Goal: Task Accomplishment & Management: Manage account settings

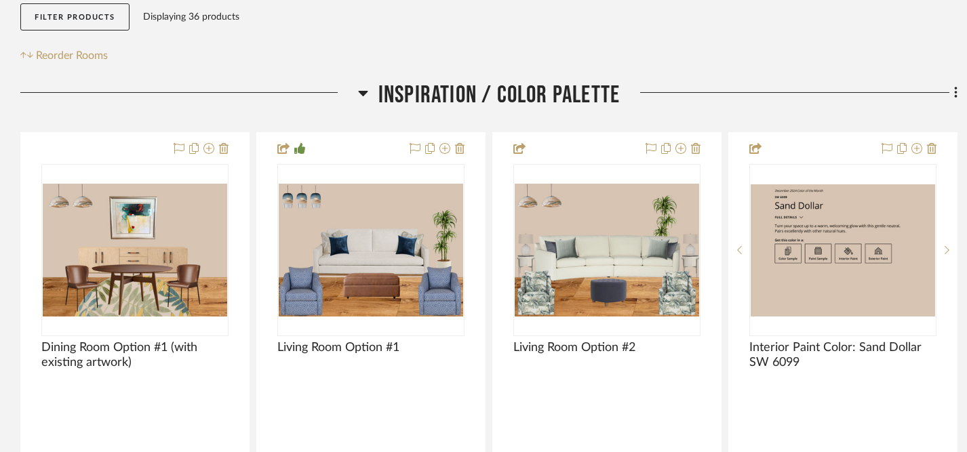
scroll to position [226, 0]
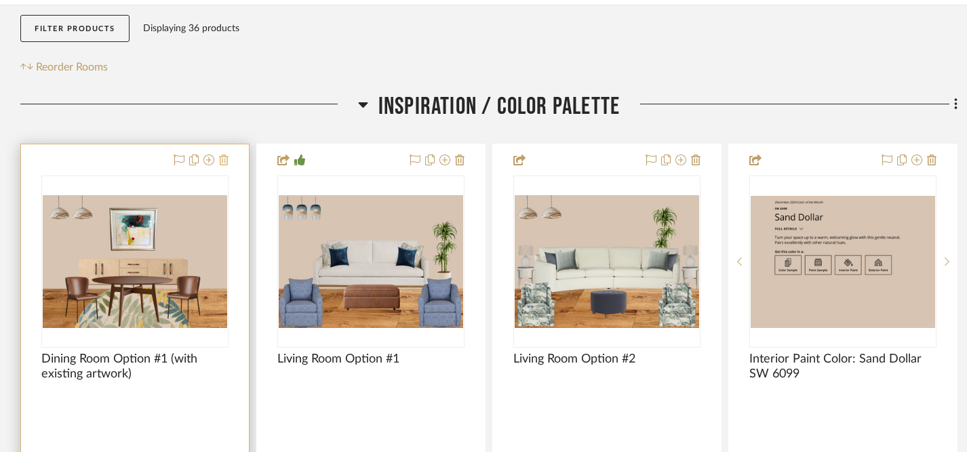
click at [224, 160] on icon at bounding box center [223, 160] width 9 height 11
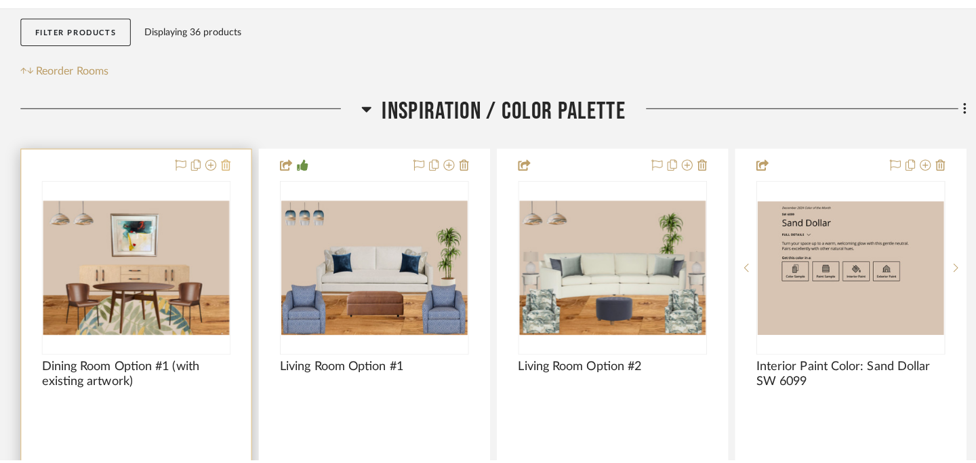
scroll to position [0, 0]
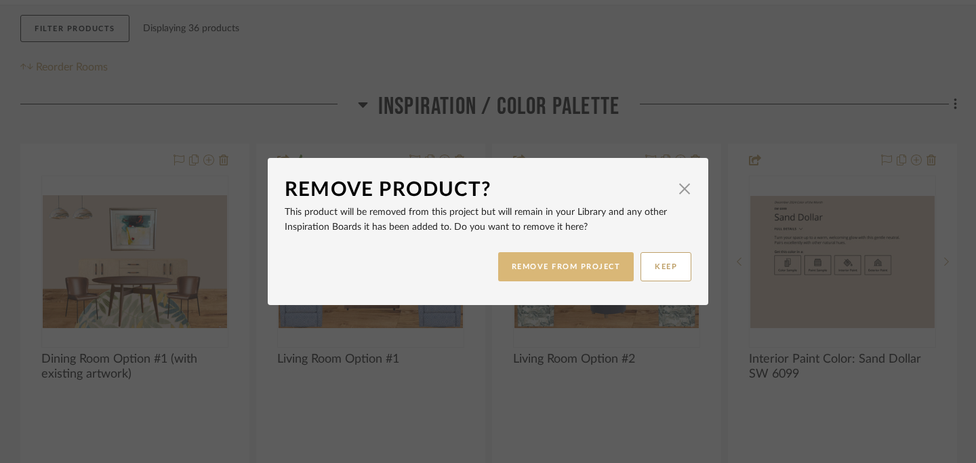
click at [585, 267] on button "REMOVE FROM PROJECT" at bounding box center [566, 266] width 136 height 29
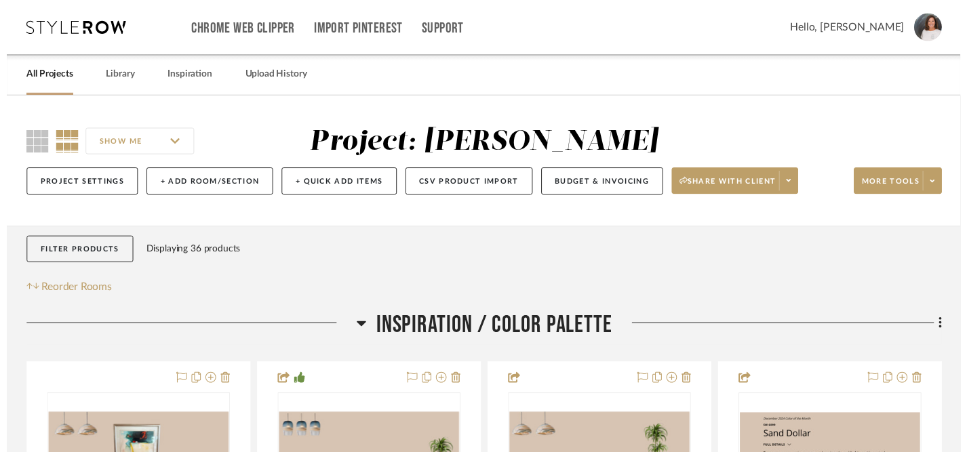
scroll to position [226, 0]
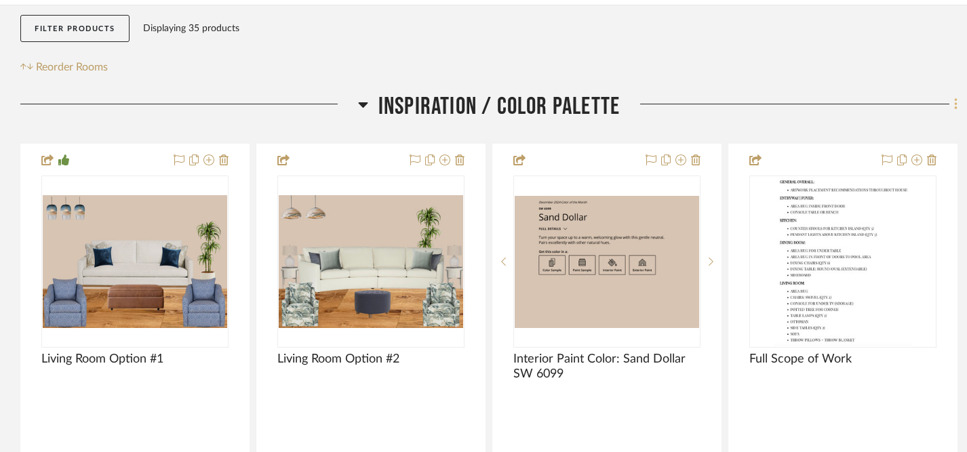
click at [954, 105] on icon at bounding box center [956, 104] width 4 height 15
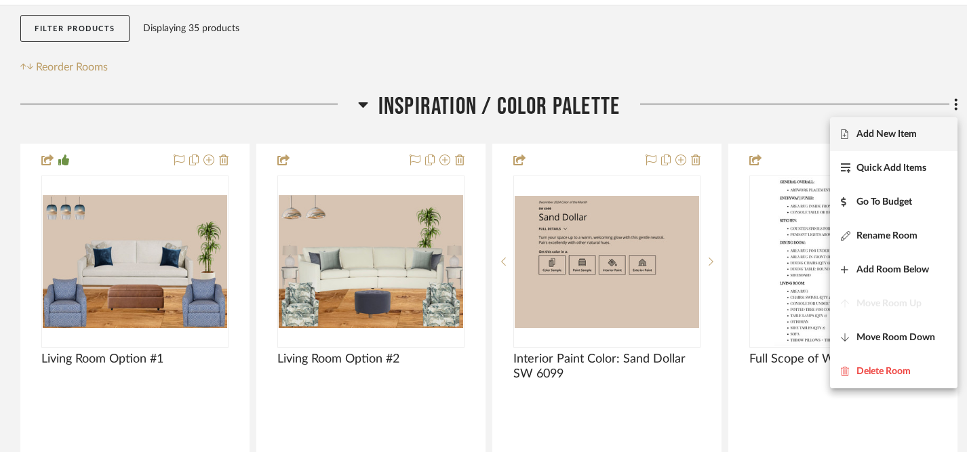
click at [883, 137] on span "Add New Item" at bounding box center [886, 135] width 60 height 12
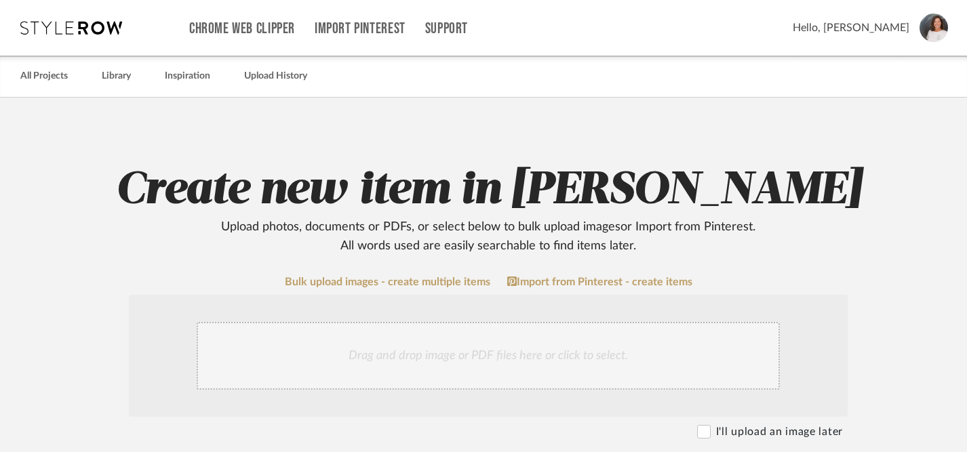
click at [424, 360] on div "Drag and drop image or PDF files here or click to select." at bounding box center [488, 356] width 583 height 68
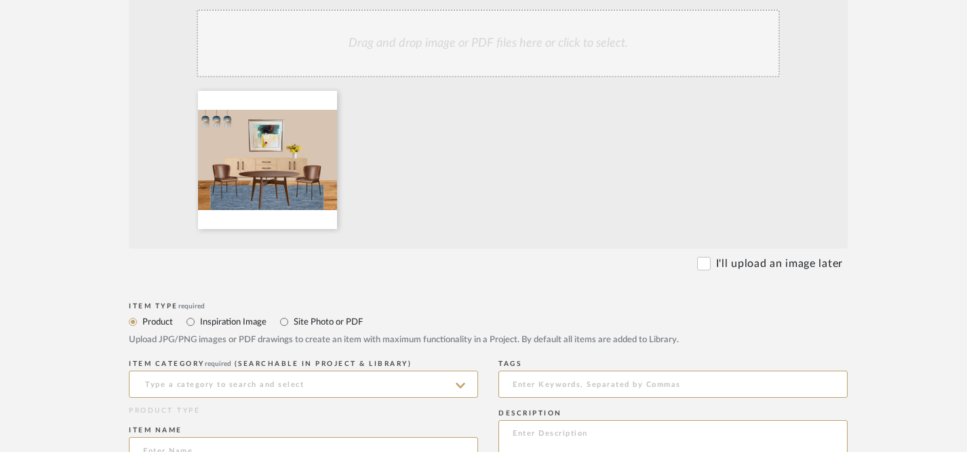
scroll to position [315, 0]
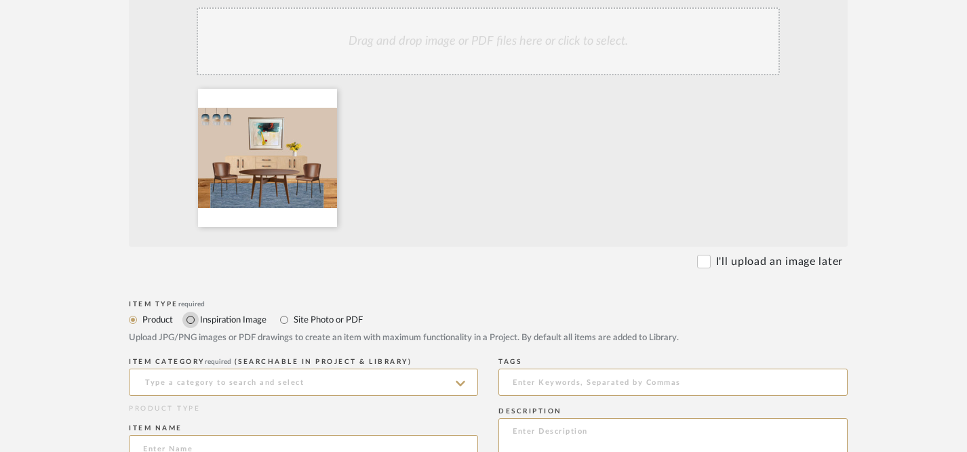
click at [191, 321] on input "Inspiration Image" at bounding box center [190, 320] width 16 height 16
radio input "true"
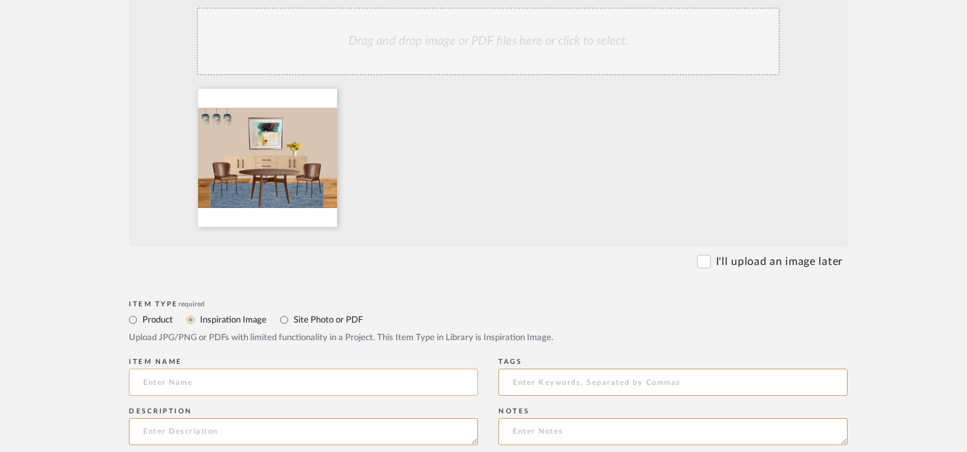
click at [221, 388] on input at bounding box center [303, 382] width 349 height 27
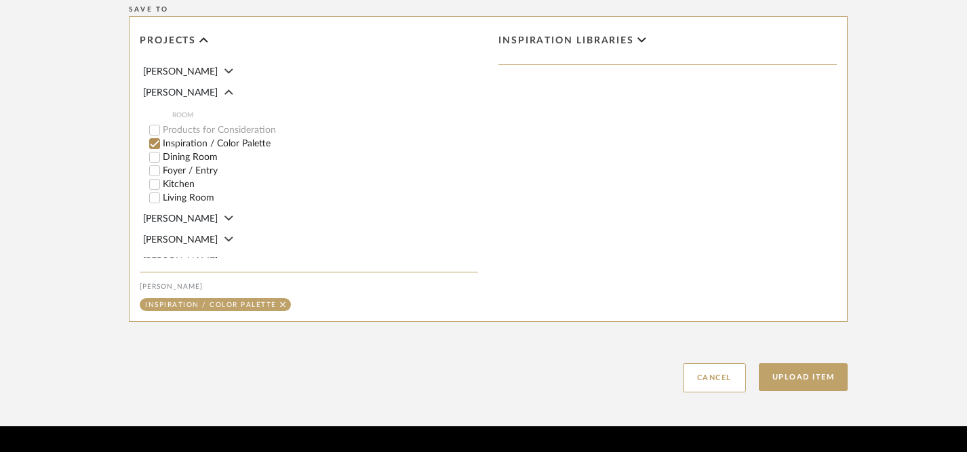
scroll to position [803, 0]
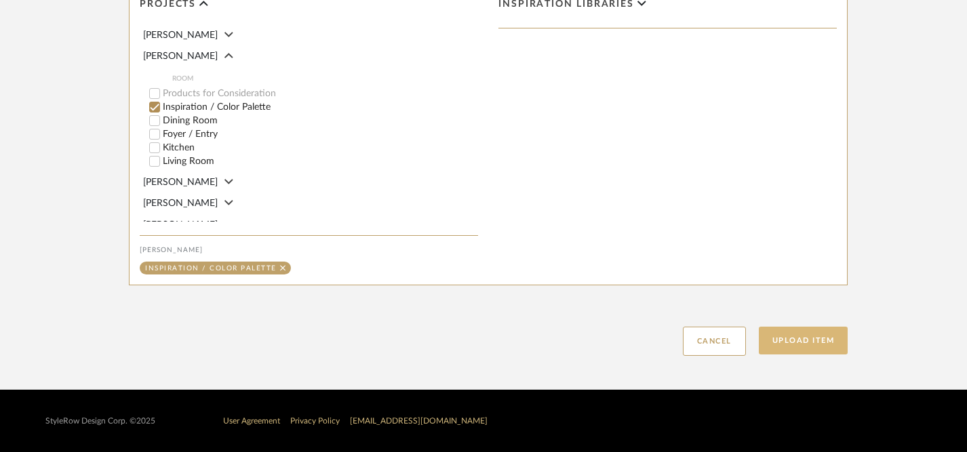
type input "Dining Room Option #1 (with existing artwork)"
click at [795, 342] on button "Upload Item" at bounding box center [804, 341] width 90 height 28
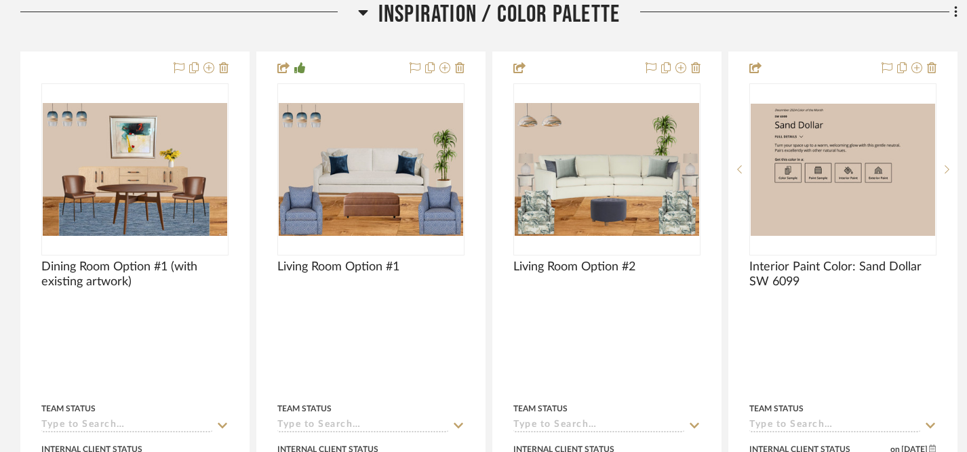
scroll to position [319, 0]
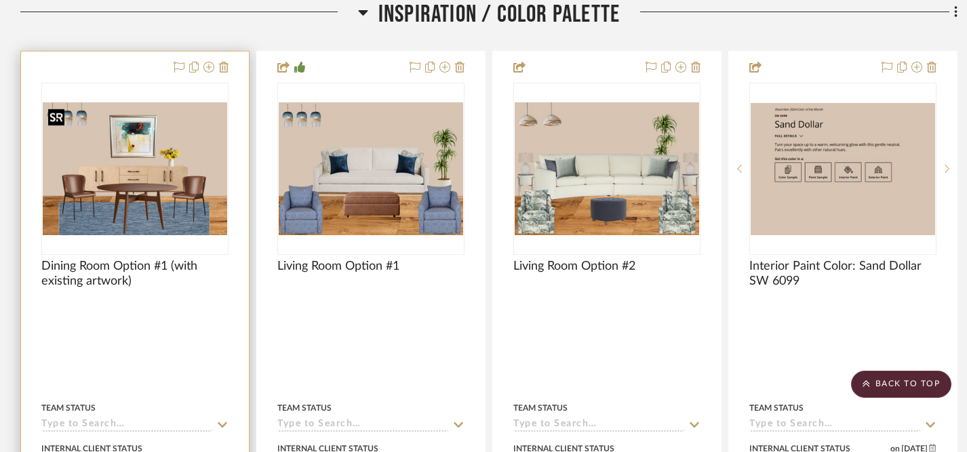
click at [157, 199] on img "0" at bounding box center [135, 168] width 184 height 133
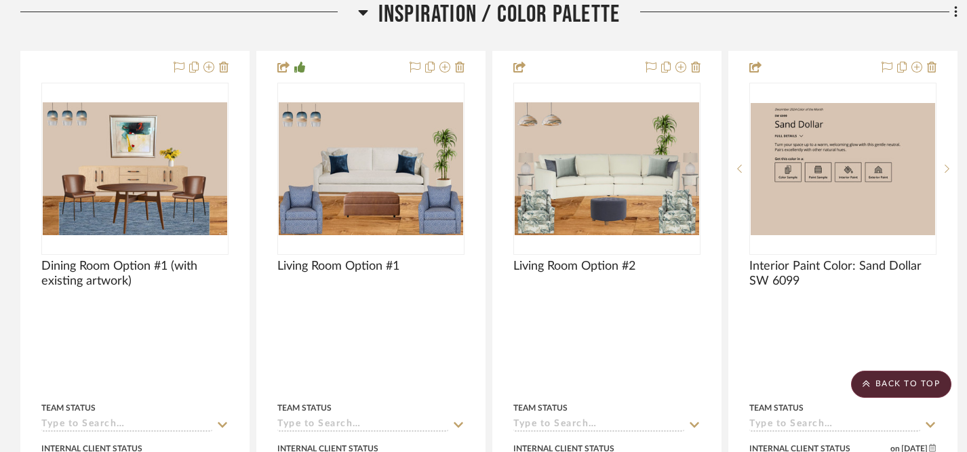
click at [303, 26] on div at bounding box center [189, 17] width 338 height 35
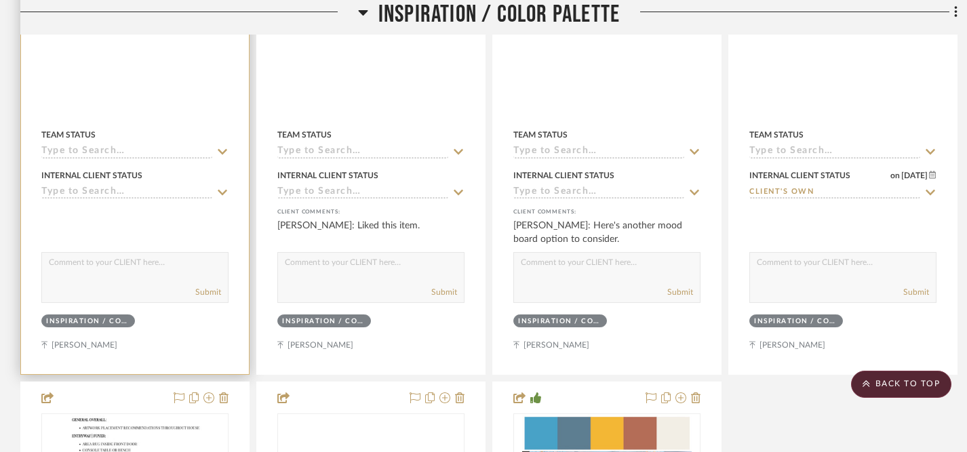
scroll to position [593, 0]
click at [184, 269] on textarea at bounding box center [135, 265] width 186 height 26
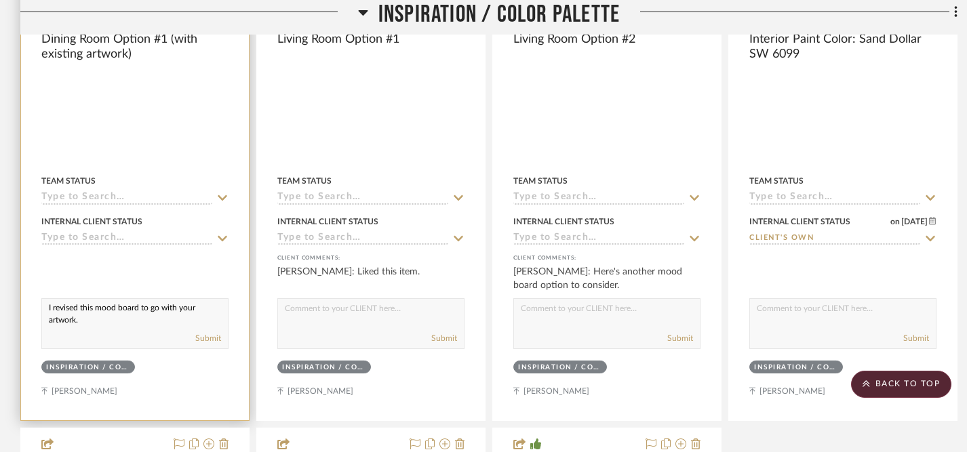
scroll to position [5, 0]
type textarea "I revised this mood board to go with your artwork."
click at [226, 236] on icon at bounding box center [222, 238] width 12 height 11
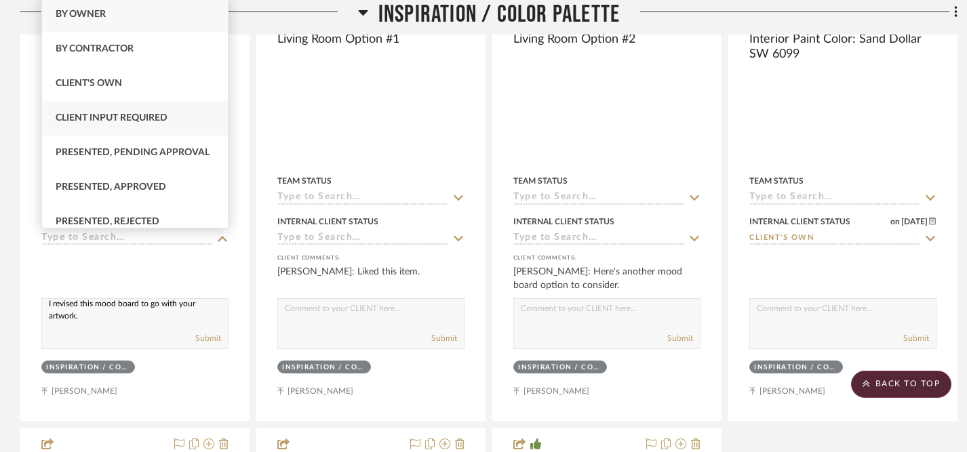
click at [180, 119] on div "Client Input Required" at bounding box center [135, 118] width 186 height 35
type input "[DATE]"
type input "Client Input Required"
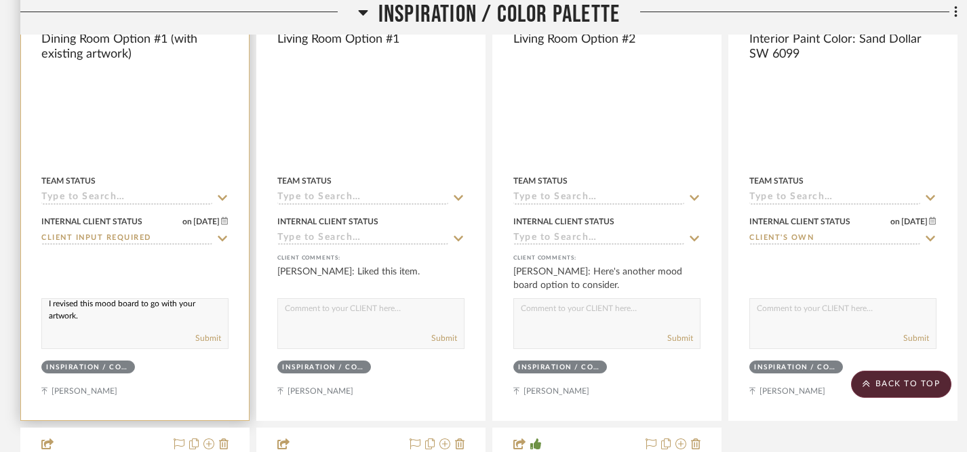
click at [163, 306] on textarea "I revised this mood board to go with your artwork." at bounding box center [135, 312] width 186 height 26
click at [48, 307] on textarea "I revised this mood board to go better with your artwork." at bounding box center [135, 312] width 186 height 26
drag, startPoint x: 48, startPoint y: 307, endPoint x: 109, endPoint y: 336, distance: 67.3
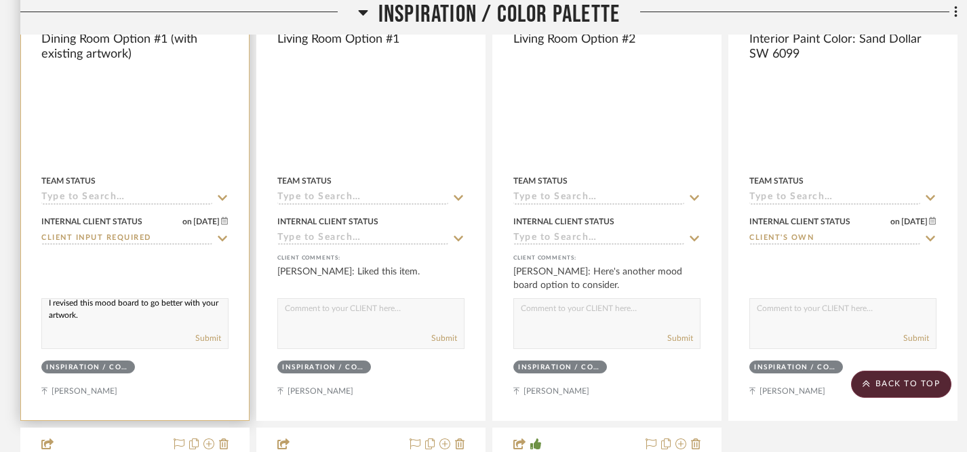
click at [109, 336] on div "I revised this mood board to go better with your artwork. Submit" at bounding box center [134, 323] width 187 height 51
paste textarea "updated this mood board to better complement your artwork—I think it really hel…"
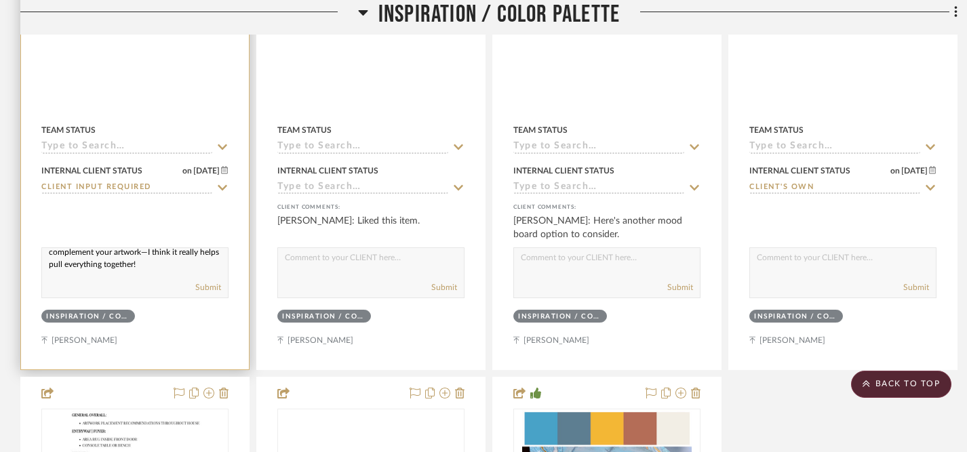
scroll to position [596, 0]
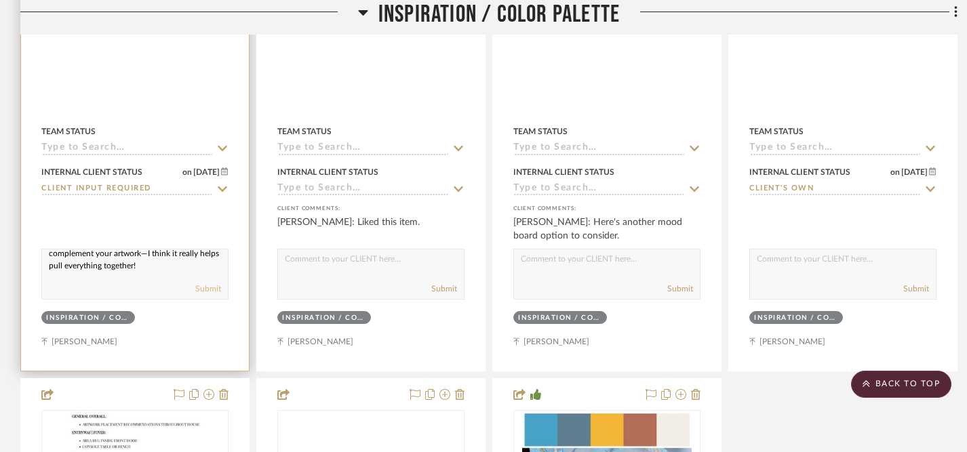
type textarea "I updated this mood board to better complement your artwork—I think it really h…"
click at [212, 290] on button "Submit" at bounding box center [208, 289] width 26 height 12
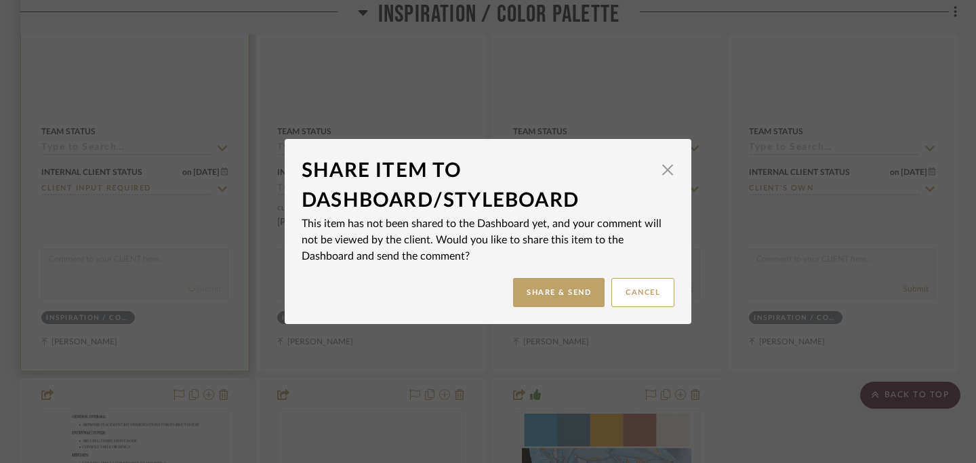
scroll to position [0, 0]
click at [568, 296] on button "Share & Send" at bounding box center [559, 292] width 92 height 29
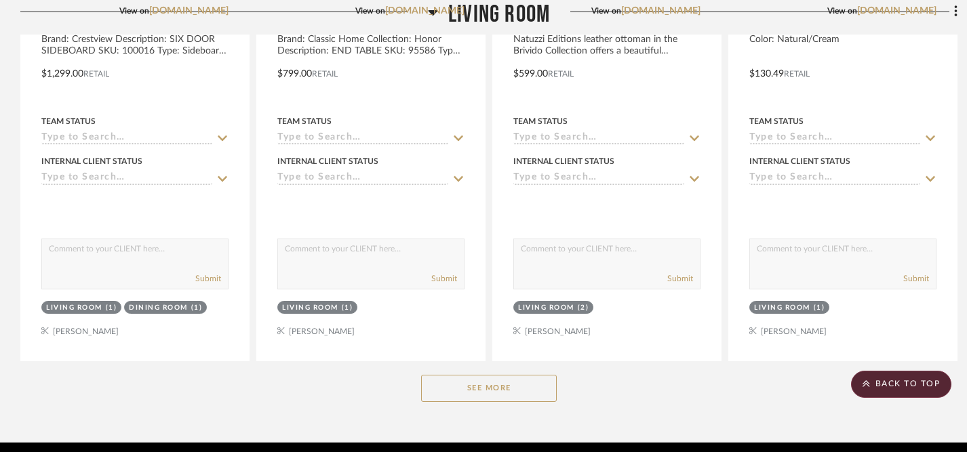
scroll to position [4062, 0]
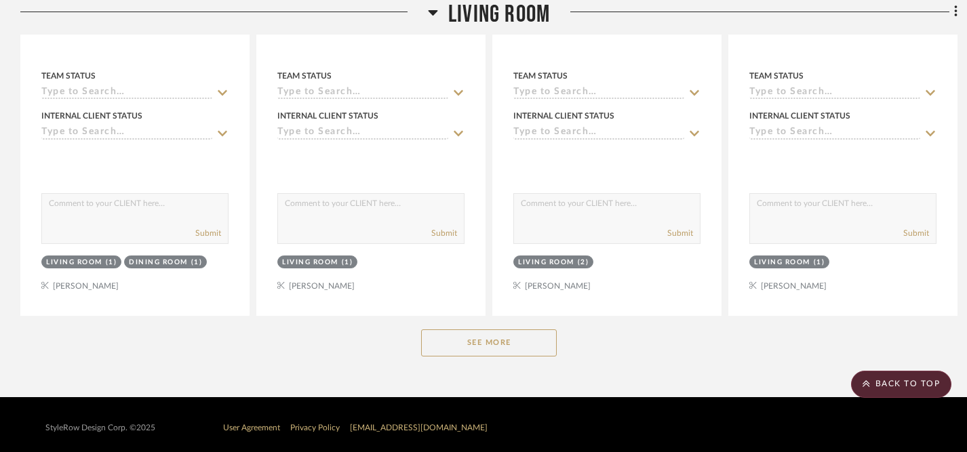
click at [492, 340] on button "See More" at bounding box center [489, 343] width 136 height 27
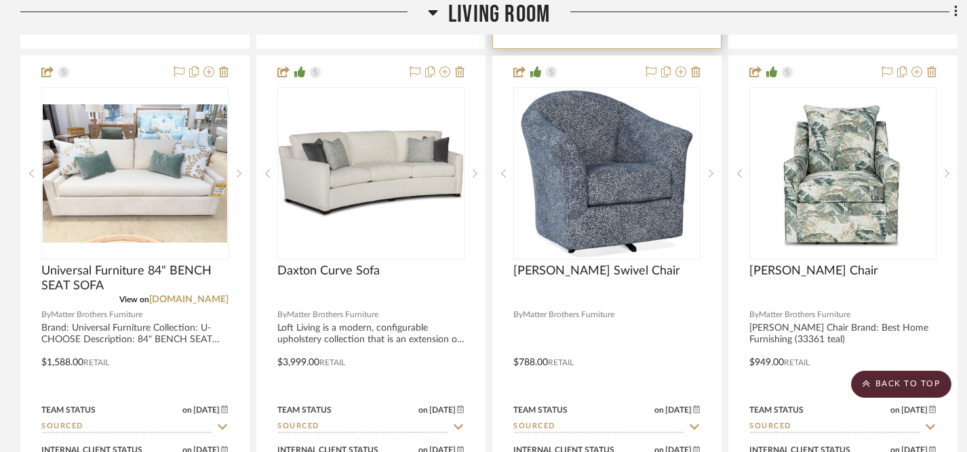
scroll to position [4934, 0]
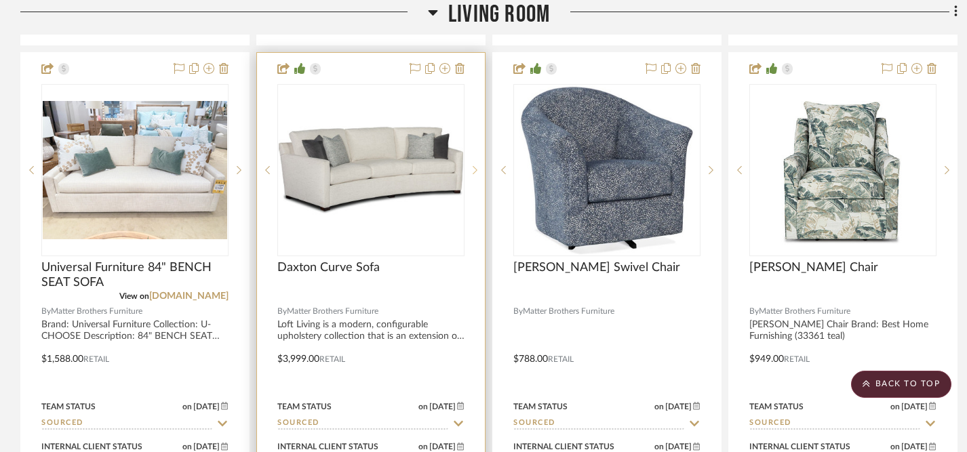
click at [475, 166] on icon at bounding box center [475, 170] width 5 height 8
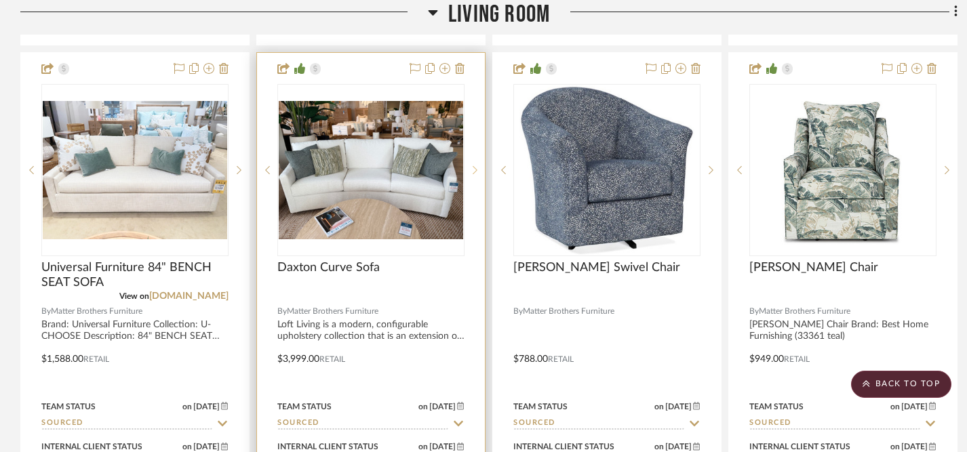
click at [475, 166] on icon at bounding box center [475, 170] width 5 height 8
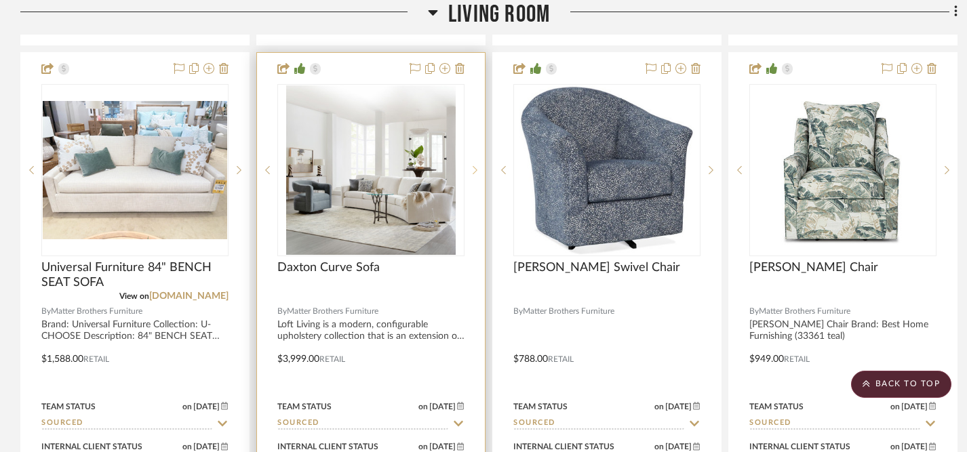
click at [475, 166] on icon at bounding box center [475, 170] width 5 height 8
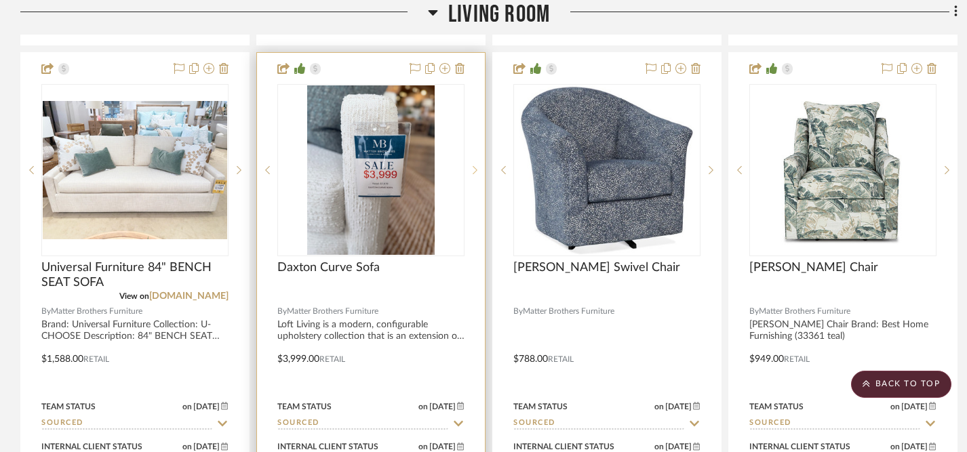
click at [475, 166] on icon at bounding box center [475, 170] width 5 height 8
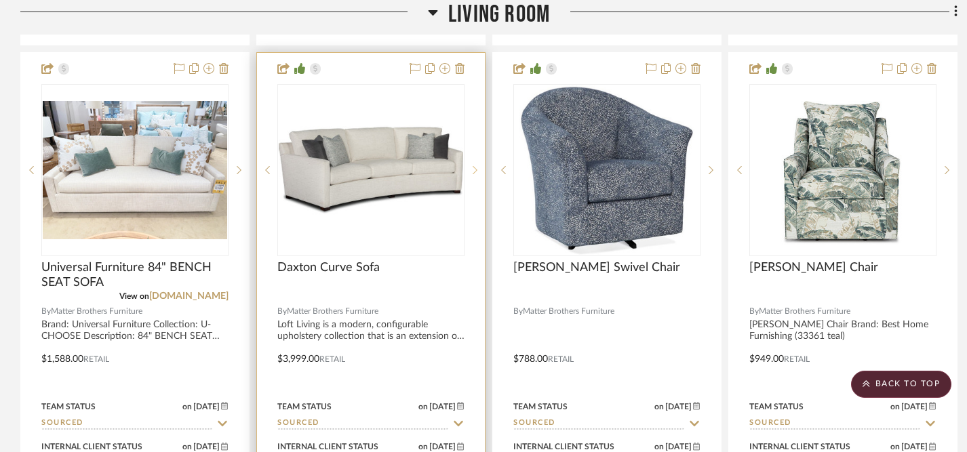
click at [475, 166] on icon at bounding box center [475, 170] width 5 height 8
